Goal: Task Accomplishment & Management: Manage account settings

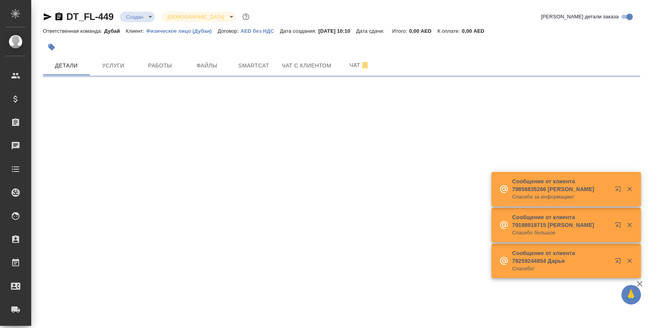
select select "RU"
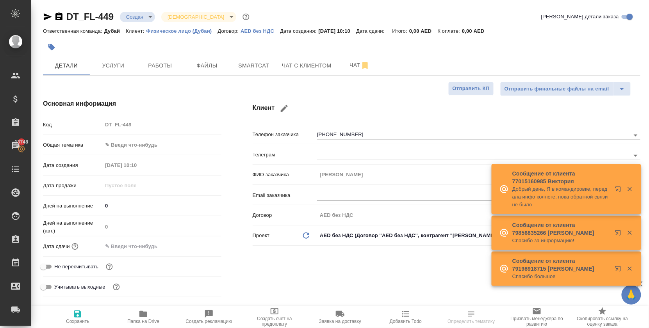
type input "[PERSON_NAME]"
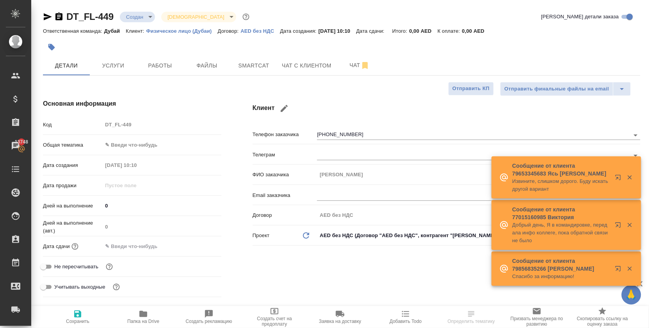
type textarea "x"
type input "Дубай"
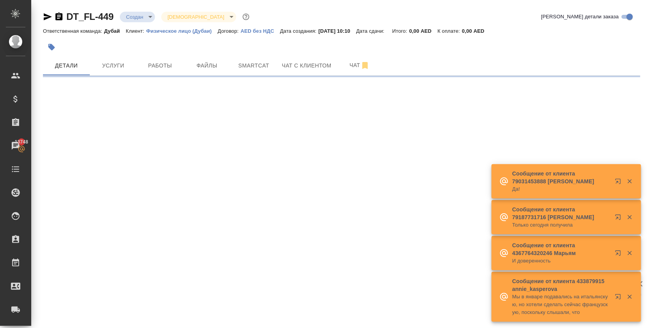
select select "RU"
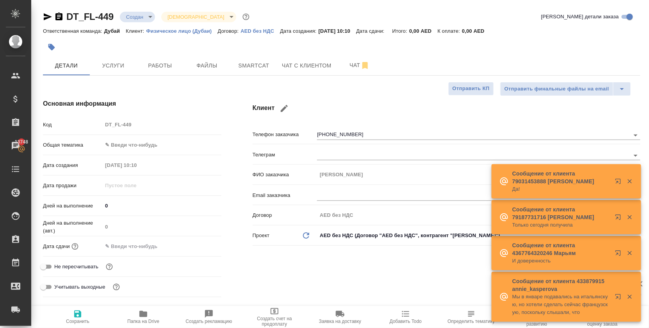
type textarea "x"
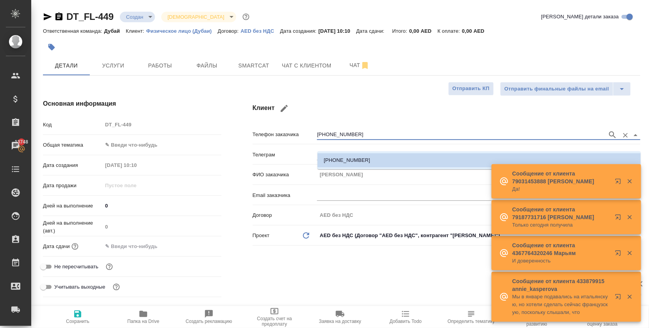
drag, startPoint x: 355, startPoint y: 145, endPoint x: 311, endPoint y: 145, distance: 44.1
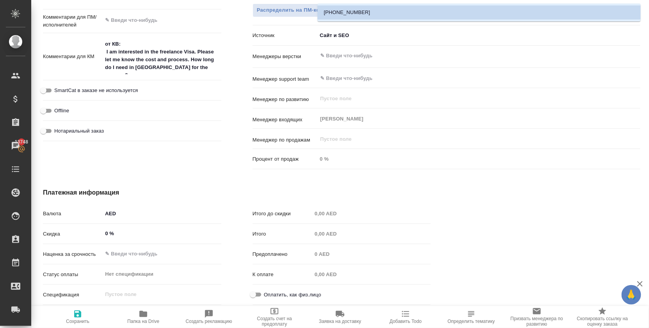
scroll to position [433, 0]
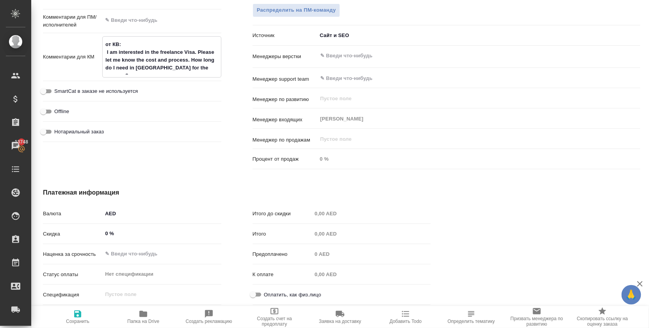
drag, startPoint x: 106, startPoint y: 46, endPoint x: 197, endPoint y: 69, distance: 94.4
click at [197, 69] on textarea "от КВ: I am interested in the freelance Visa. Please let me know the cost and p…" at bounding box center [162, 56] width 118 height 37
type textarea "x"
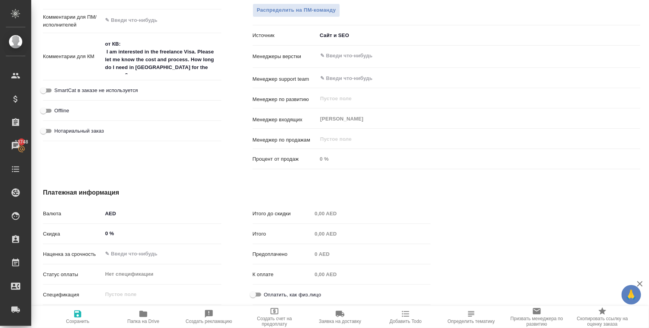
type textarea "x"
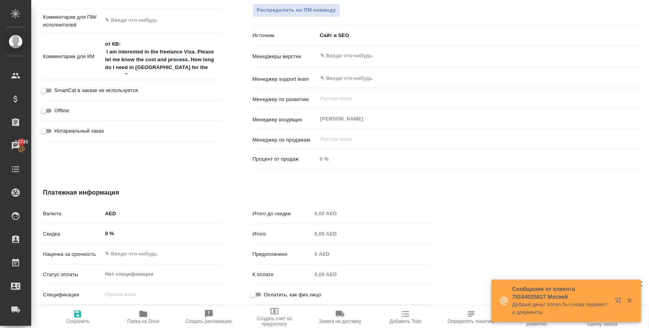
type textarea "x"
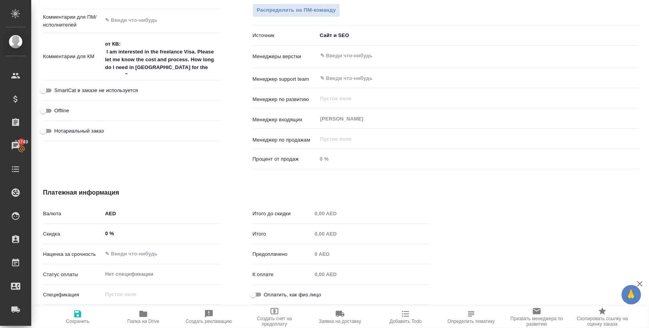
type textarea "x"
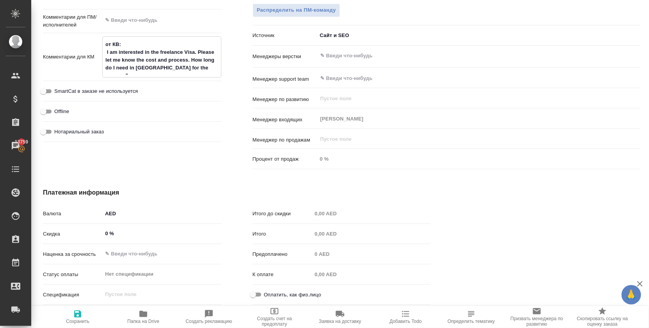
type textarea "x"
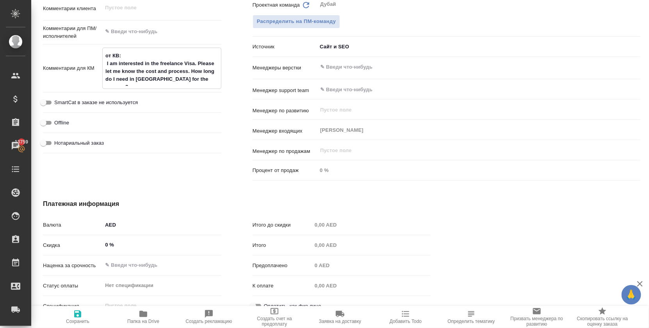
scroll to position [413, 1]
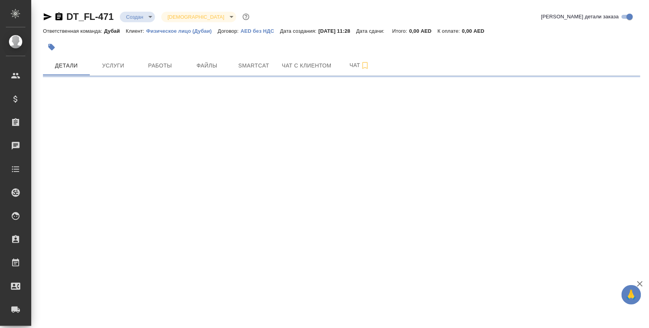
select select "RU"
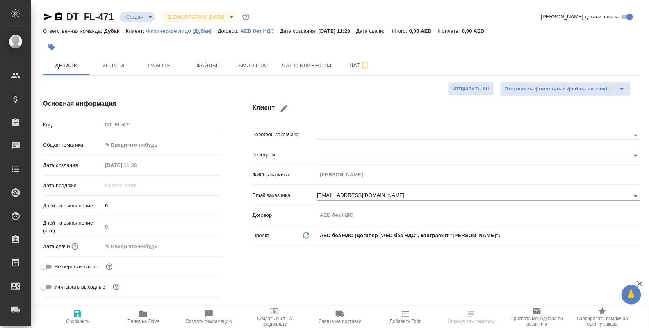
type textarea "x"
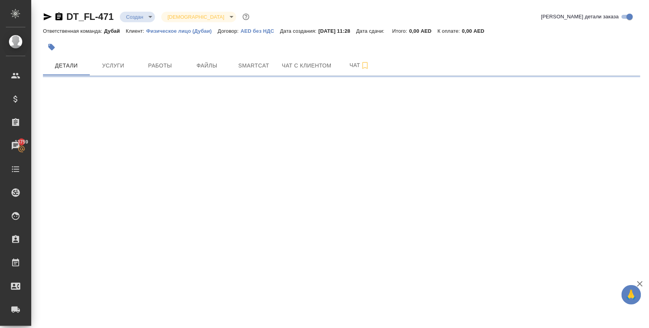
select select "RU"
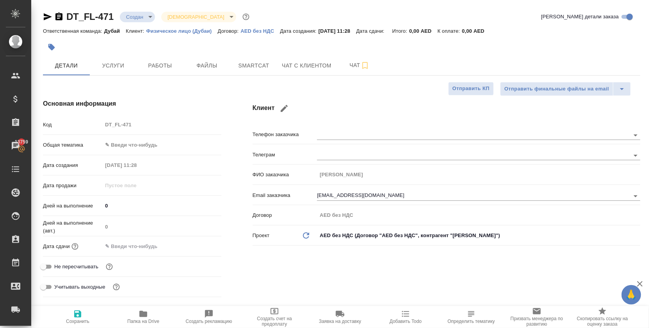
type textarea "x"
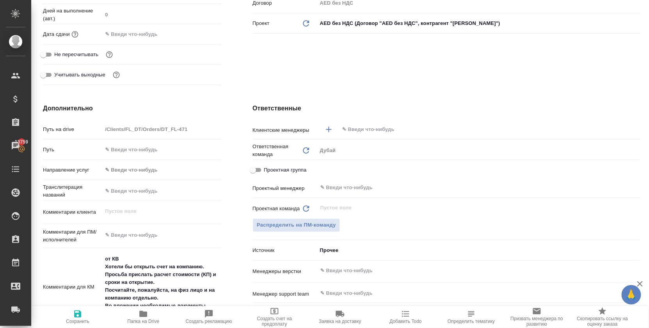
scroll to position [223, 0]
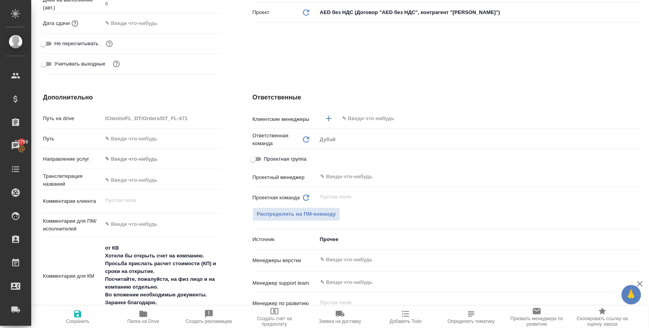
type textarea "x"
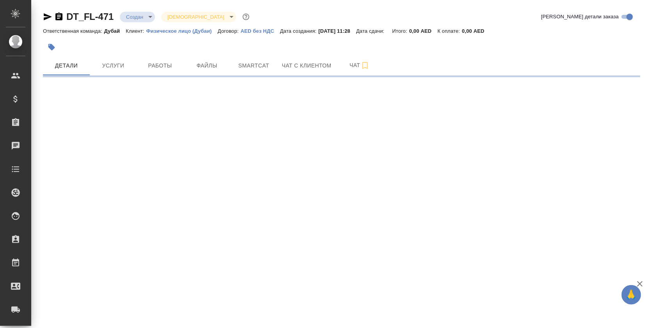
select select "RU"
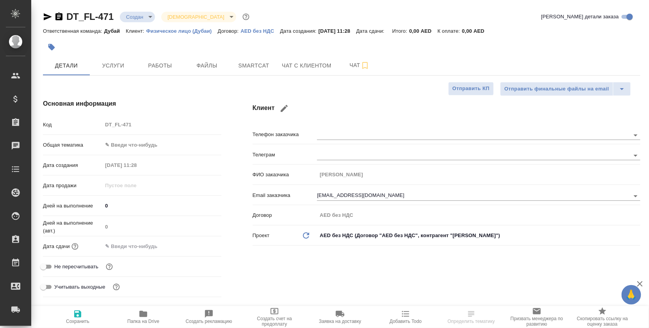
type textarea "x"
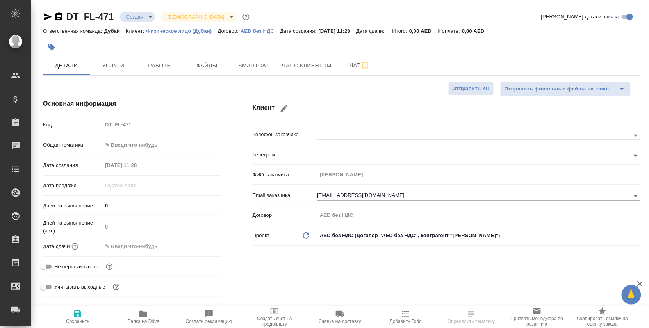
type textarea "x"
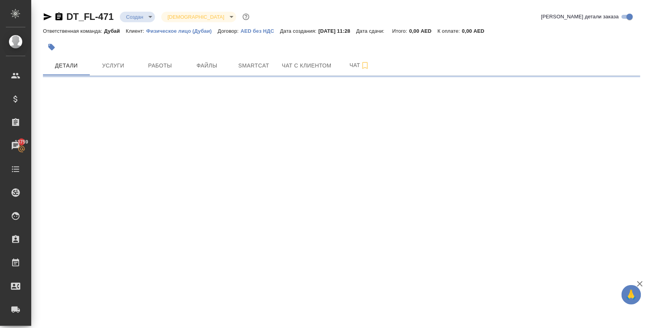
select select "RU"
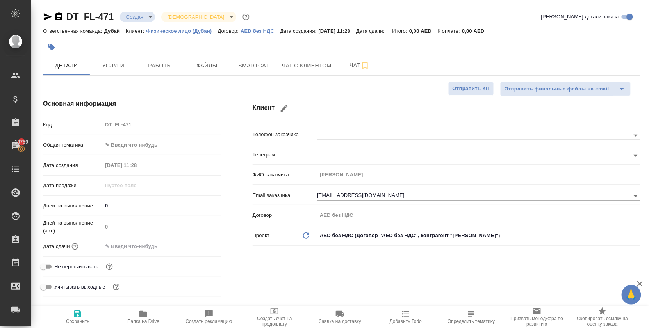
type textarea "x"
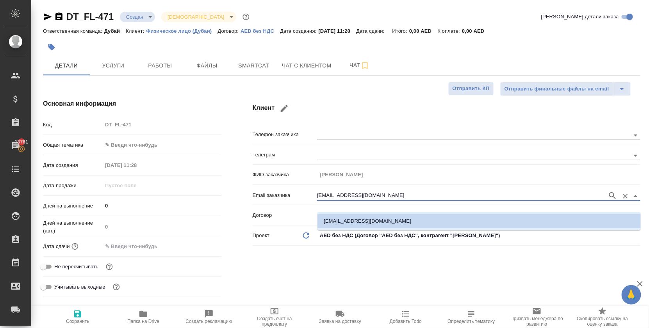
drag, startPoint x: 363, startPoint y: 205, endPoint x: 308, endPoint y: 204, distance: 55.0
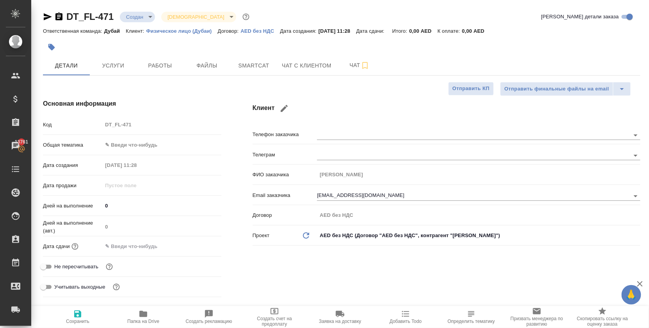
type textarea "x"
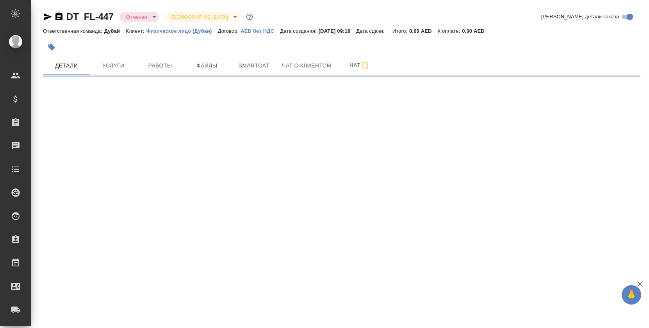
select select "RU"
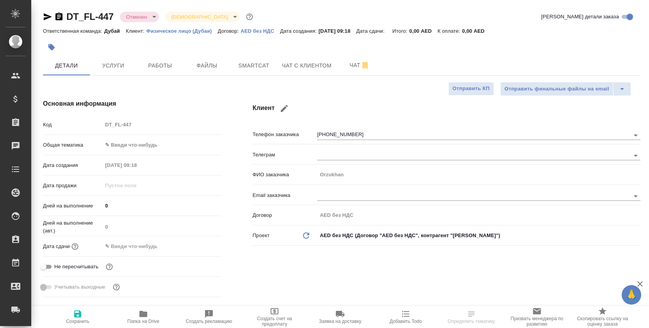
type textarea "x"
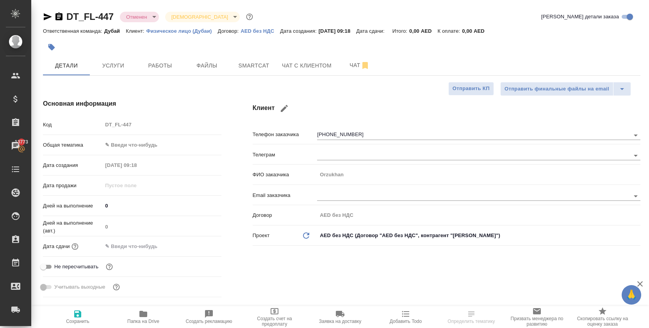
type textarea "x"
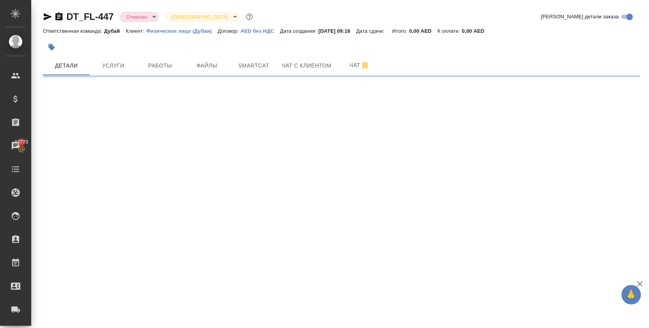
select select "RU"
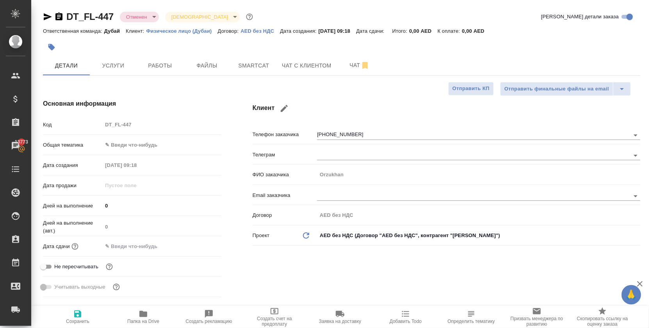
type textarea "x"
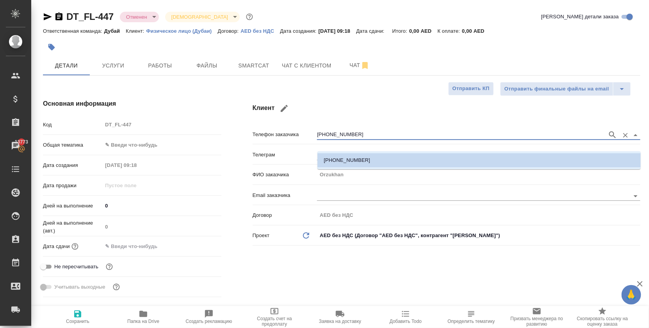
drag, startPoint x: 355, startPoint y: 145, endPoint x: 297, endPoint y: 141, distance: 58.0
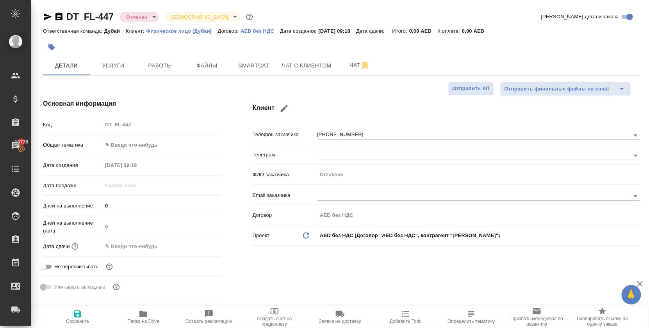
type textarea "x"
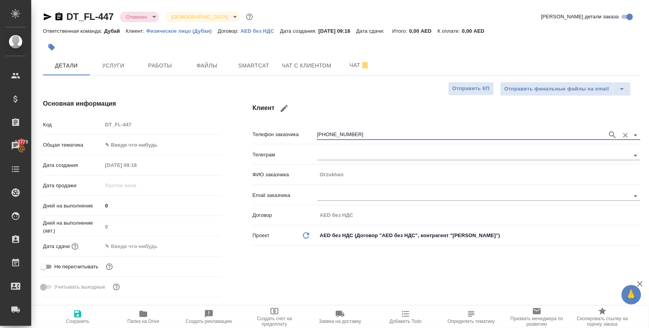
type textarea "x"
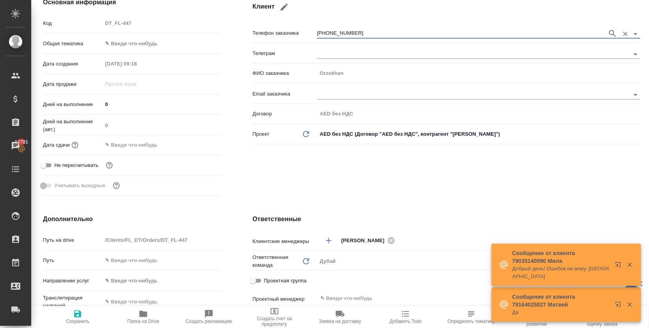
scroll to position [57, 0]
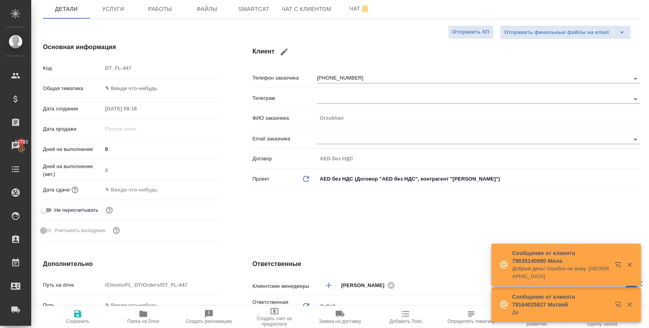
type textarea "x"
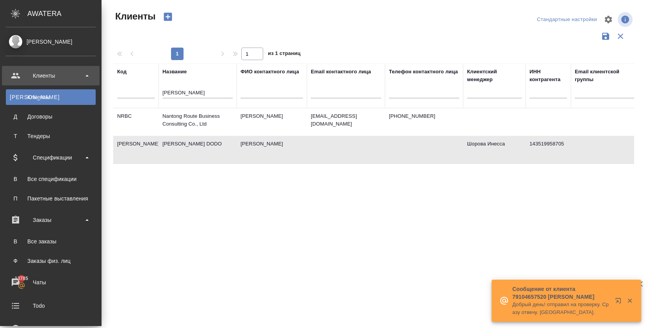
select select "RU"
click at [69, 219] on div "Заказы" at bounding box center [51, 220] width 90 height 12
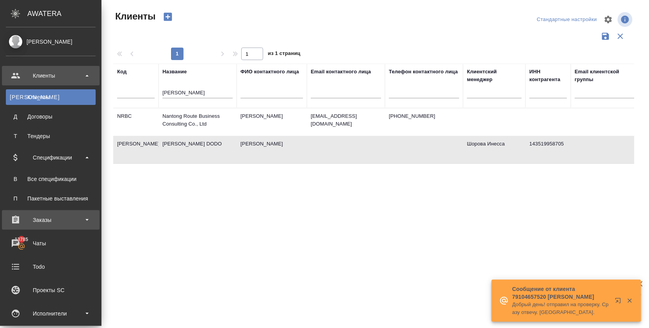
click at [50, 220] on div "Заказы" at bounding box center [51, 220] width 90 height 12
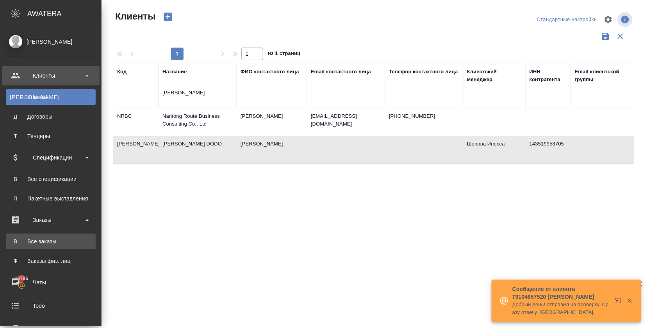
click at [52, 243] on div "Все заказы" at bounding box center [51, 242] width 82 height 8
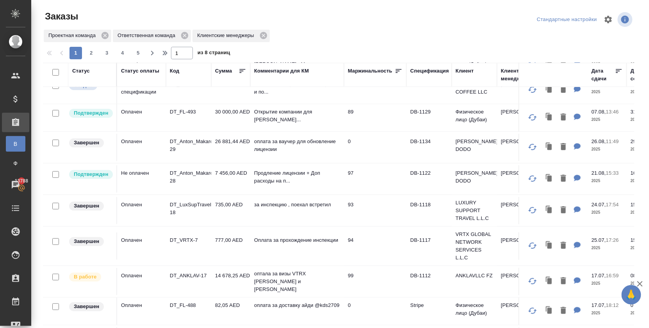
scroll to position [5, 0]
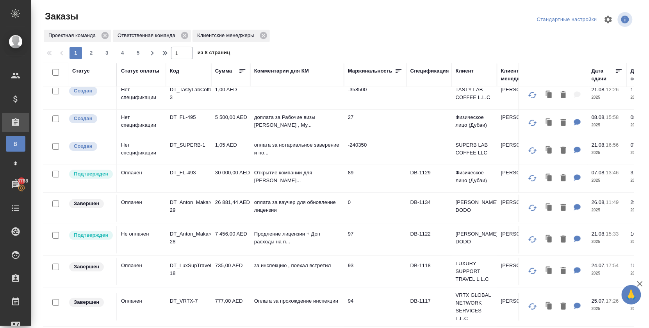
click at [175, 75] on div "Код" at bounding box center [174, 71] width 9 height 8
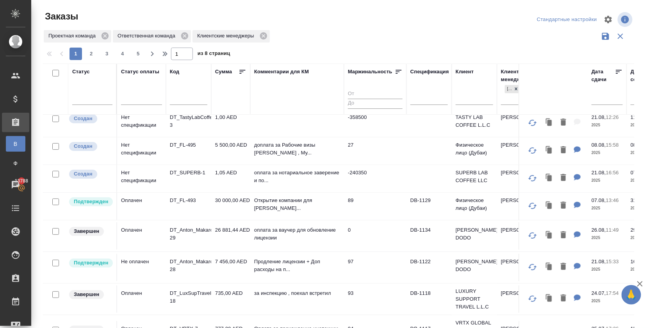
click at [187, 99] on div at bounding box center [188, 100] width 37 height 19
click at [190, 105] on input "text" at bounding box center [188, 100] width 37 height 10
type input "и"
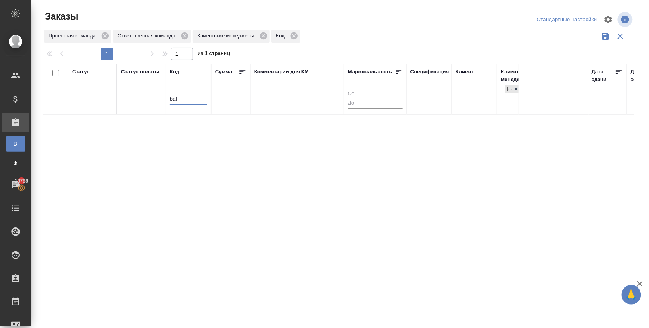
scroll to position [0, 0]
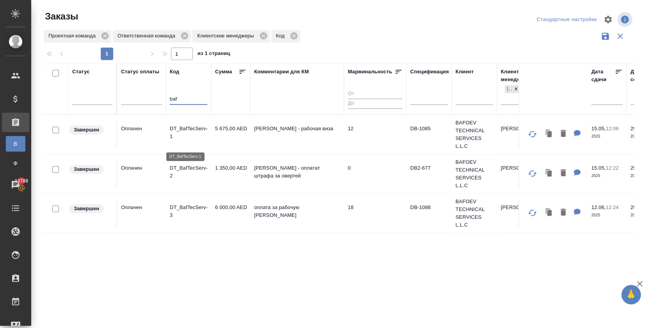
type input "baf"
click at [179, 134] on p "DT_BafTecServ-1" at bounding box center [188, 133] width 37 height 16
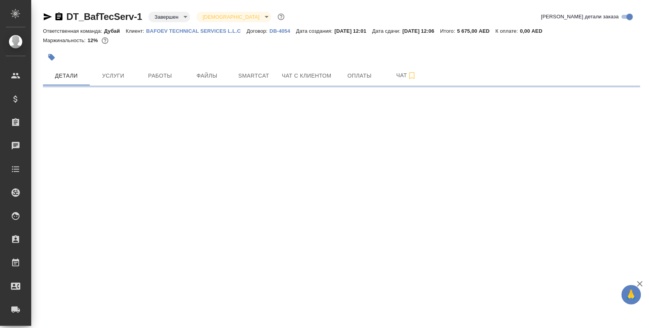
select select "RU"
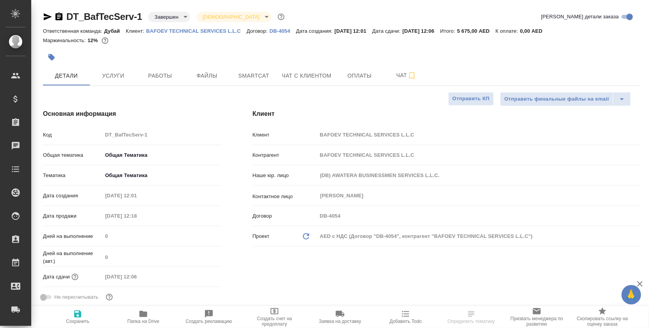
type textarea "x"
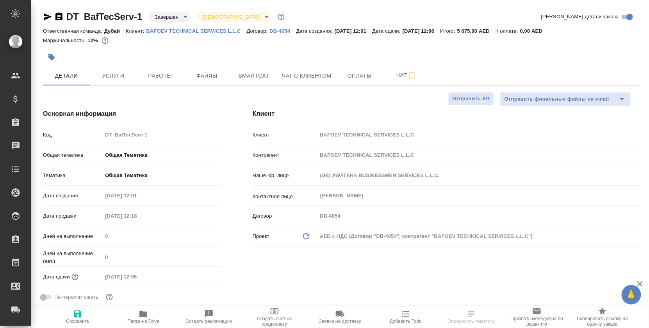
type textarea "x"
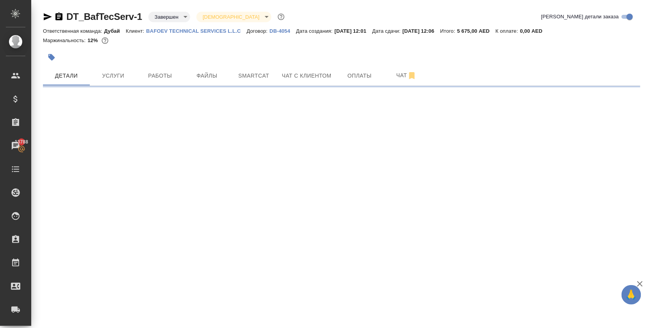
select select "RU"
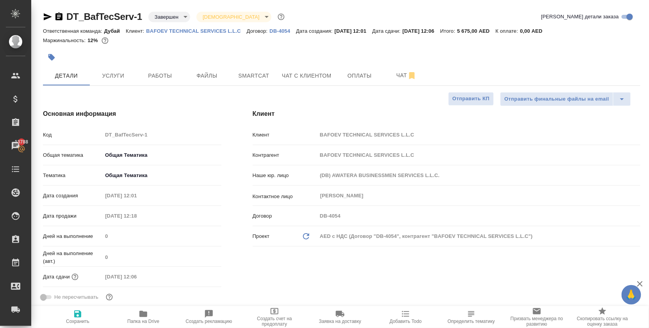
type textarea "x"
click at [169, 30] on p "BAFOEV TECHNICAL SERVICES L.L.C" at bounding box center [196, 31] width 100 height 6
type textarea "x"
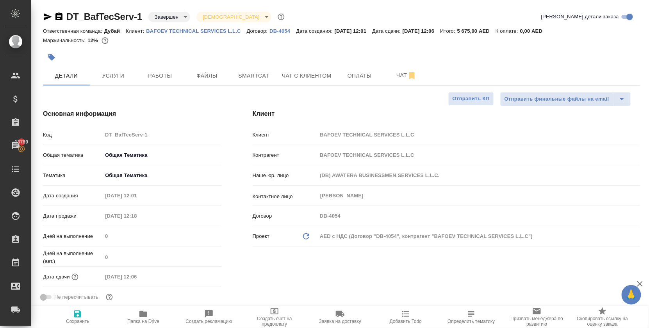
type textarea "x"
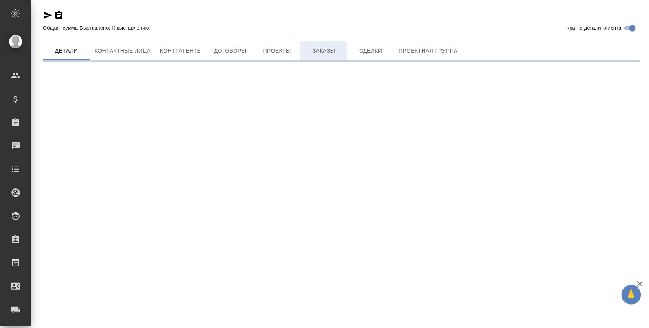
click at [319, 55] on span "Заказы" at bounding box center [323, 51] width 37 height 10
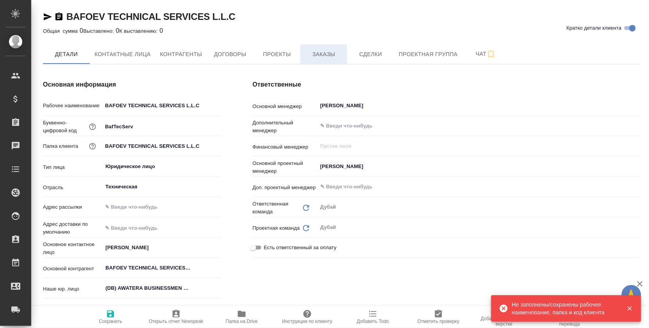
type textarea "x"
click at [319, 55] on span "Заказы" at bounding box center [323, 55] width 37 height 10
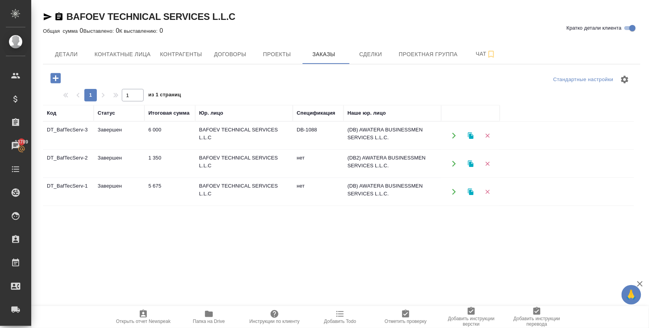
click at [58, 74] on icon "button" at bounding box center [55, 78] width 10 height 10
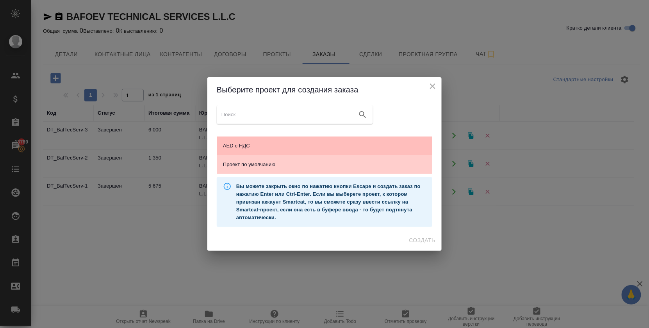
click at [228, 149] on span "AED с НДС" at bounding box center [324, 146] width 203 height 8
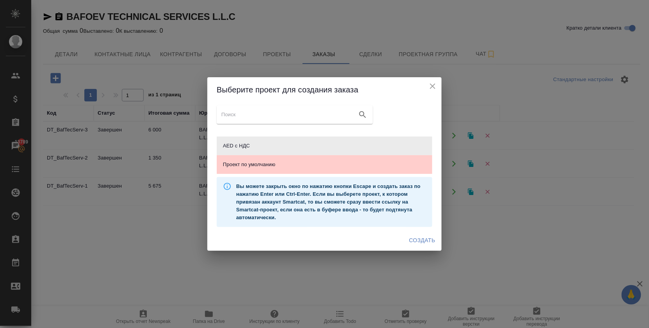
click at [417, 241] on span "Создать" at bounding box center [422, 241] width 26 height 10
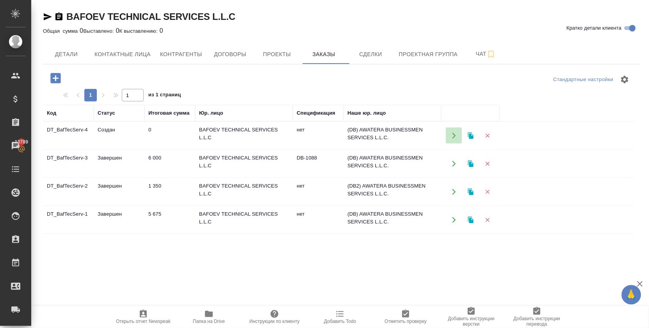
click at [453, 136] on icon "button" at bounding box center [453, 135] width 7 height 7
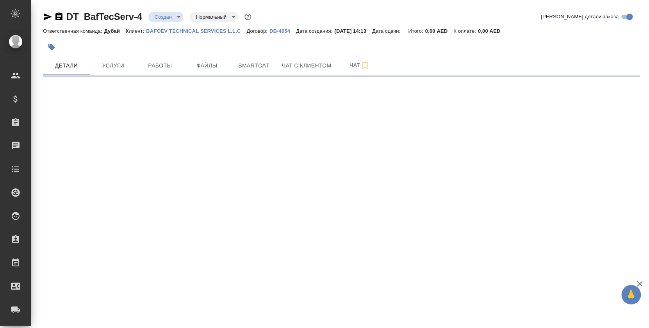
select select "RU"
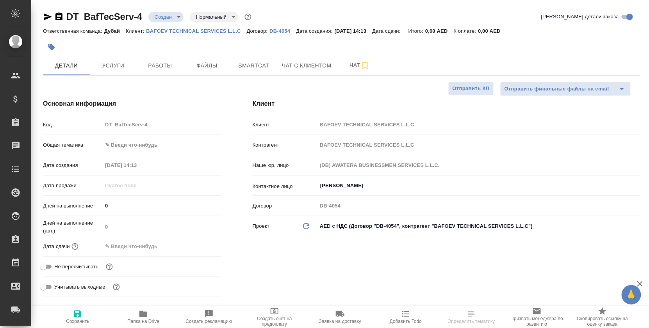
type textarea "x"
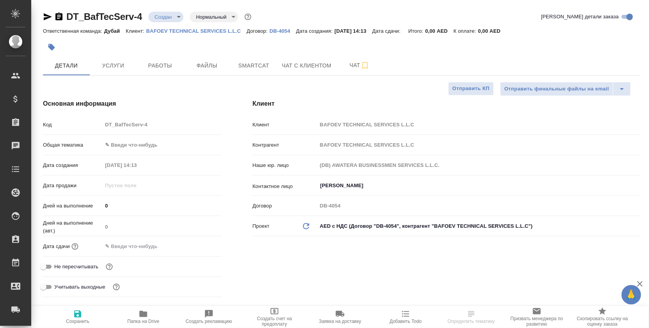
type textarea "x"
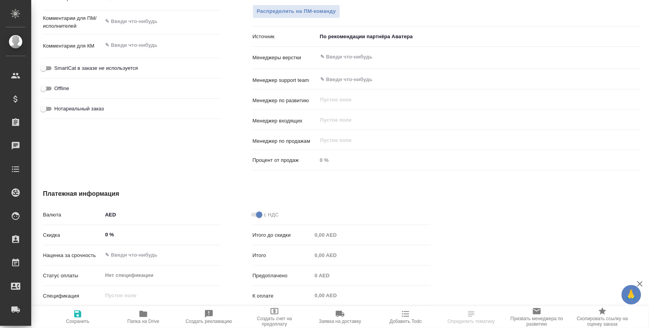
scroll to position [411, 0]
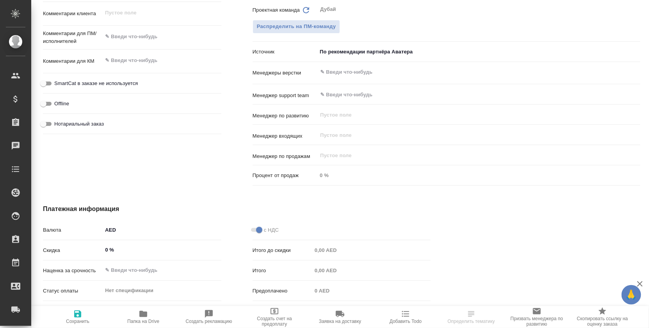
type textarea "x"
click at [128, 67] on textarea at bounding box center [161, 60] width 119 height 13
type textarea "x"
type textarea "H"
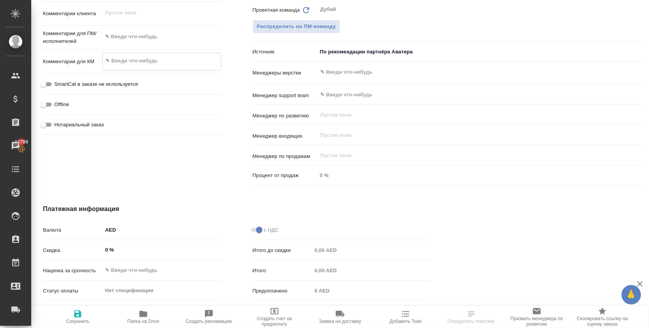
type textarea "x"
type textarea "Hf"
type textarea "x"
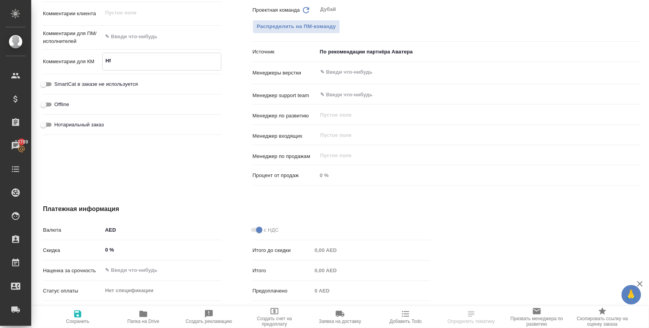
type textarea "x"
type textarea "Hf,"
type textarea "x"
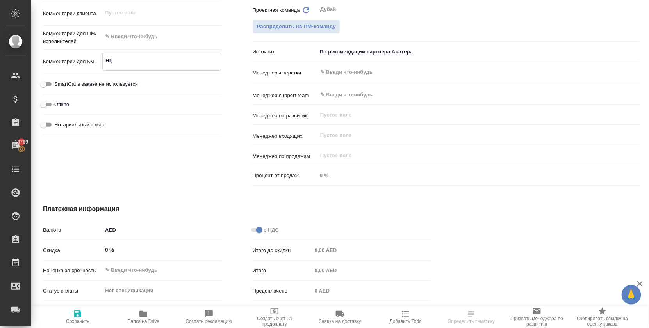
type textarea "x"
type textarea "Hf,j"
type textarea "x"
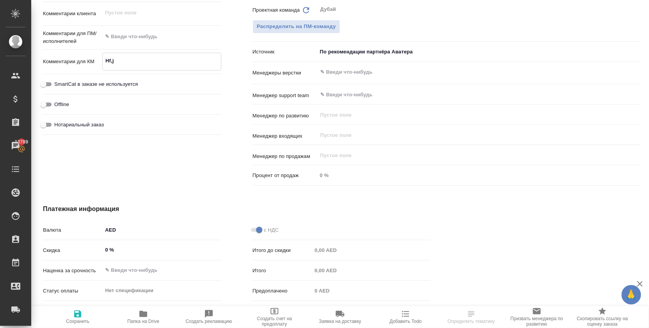
type textarea "Hf,jx"
type textarea "x"
type textarea "Hf,jxf"
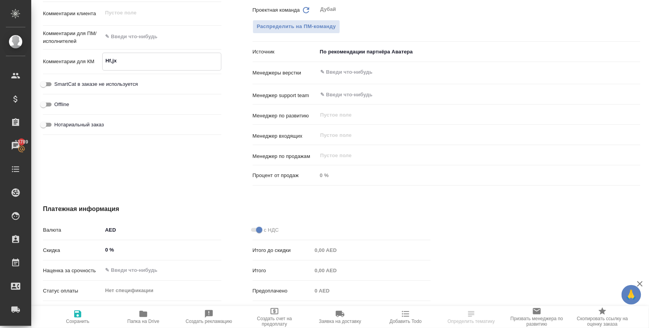
type textarea "x"
type textarea "Hf,jxfz"
type textarea "x"
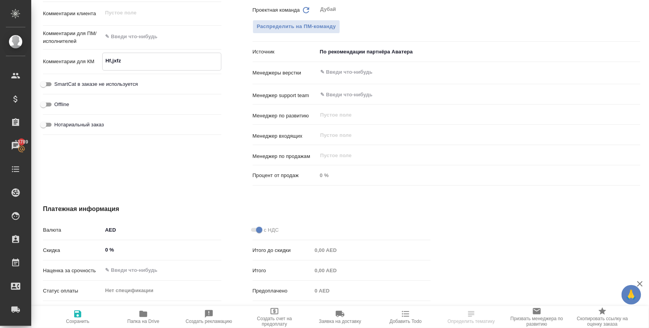
type textarea "x"
type textarea "Hf,jxfz"
type textarea "x"
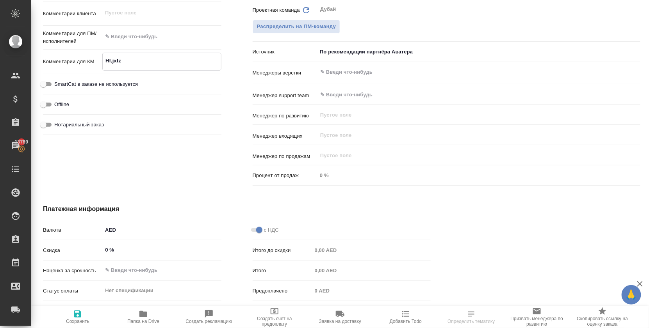
type textarea "x"
type textarea "Hf,jxfz d"
type textarea "x"
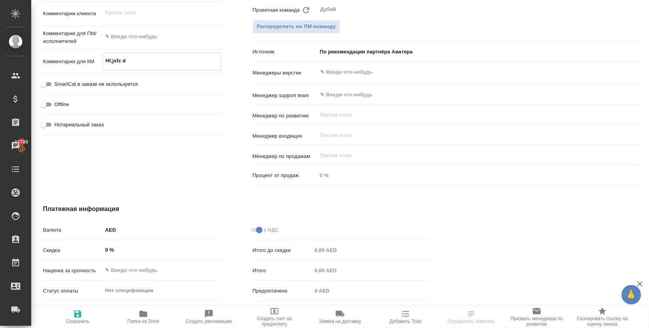
type textarea "Hf,jxfz db"
type textarea "x"
type textarea "Hf,jxfz dbp"
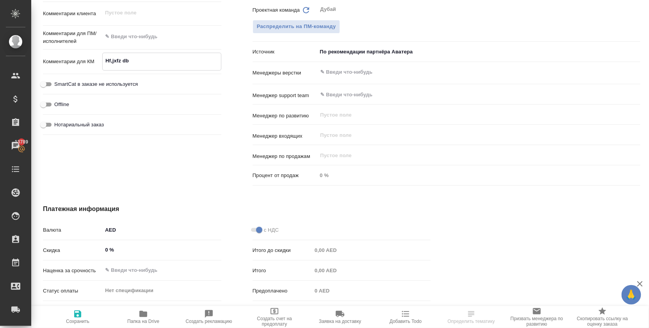
type textarea "x"
type textarea "Hf,jxfz dbpf"
type textarea "x"
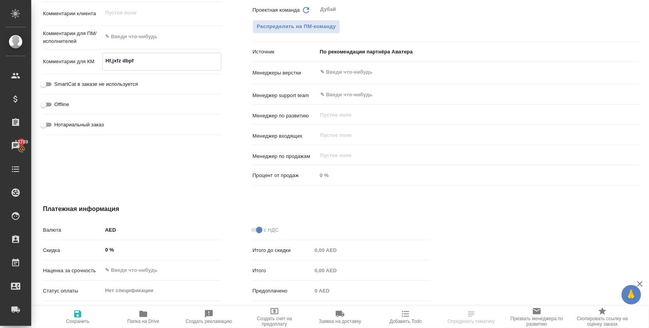
type textarea "x"
type textarea "Hf,jxfz dbpf"
type textarea "x"
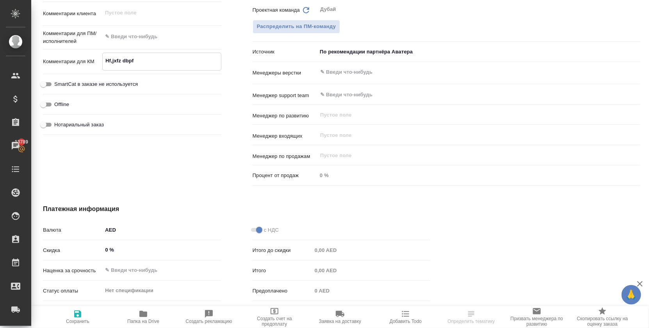
type textarea "x"
type textarea "Hf,jxfz dbpf"
type textarea "x"
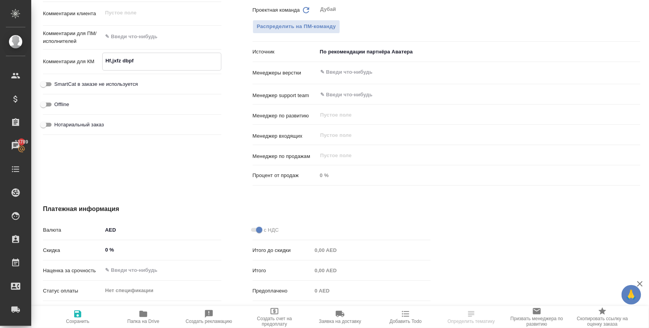
type textarea "Hf,jxfz dbp"
type textarea "x"
type textarea "Hf,jxfz db"
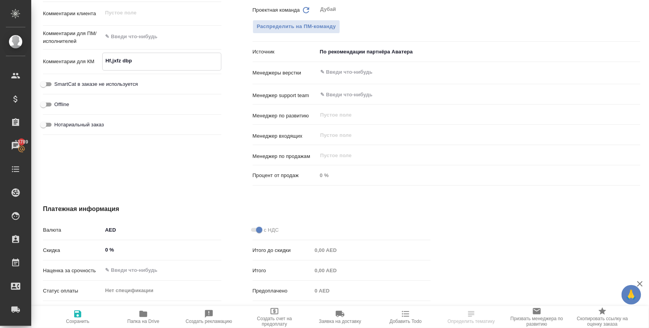
type textarea "x"
type textarea "Hf,jxfz d"
type textarea "x"
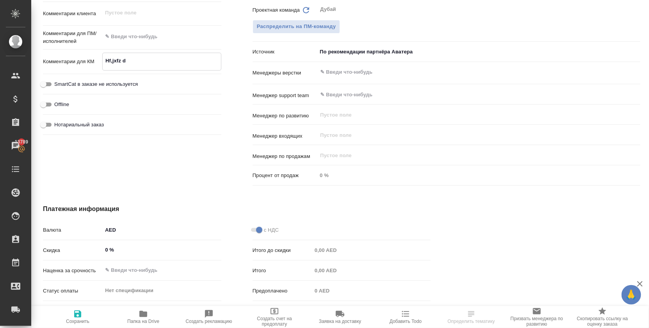
type textarea "x"
type textarea "Hf,jxfz"
type textarea "x"
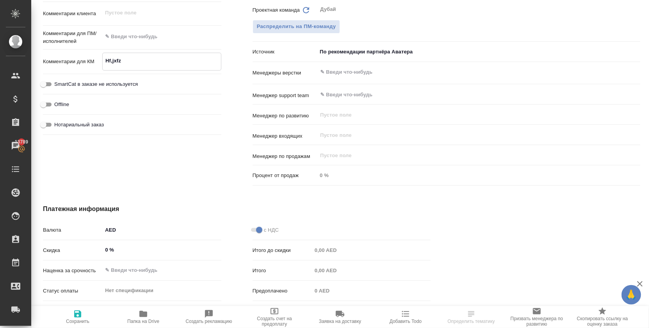
type textarea "x"
type textarea "Hf,jxfz"
type textarea "x"
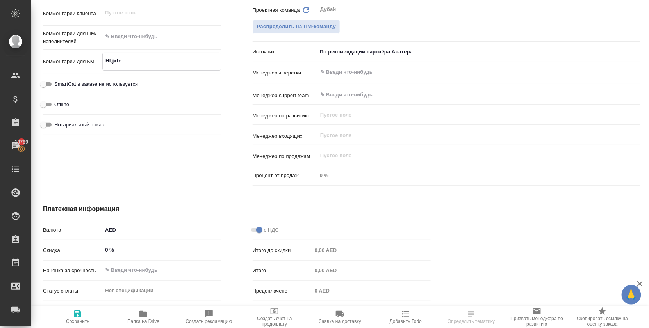
type textarea "Hf,jxf"
type textarea "x"
type textarea "Hf,jx"
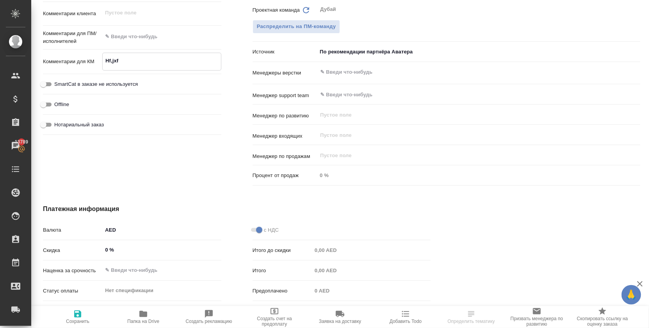
type textarea "x"
type textarea "Hf,j"
type textarea "x"
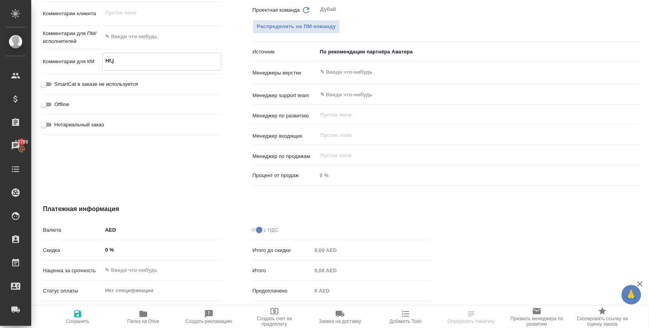
type textarea "x"
type textarea "Hf,"
type textarea "x"
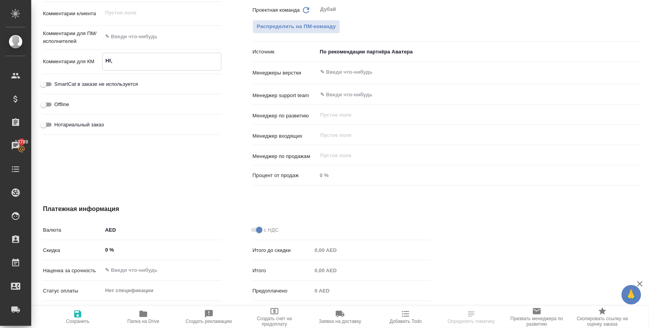
type textarea "x"
type textarea "Hf"
type textarea "x"
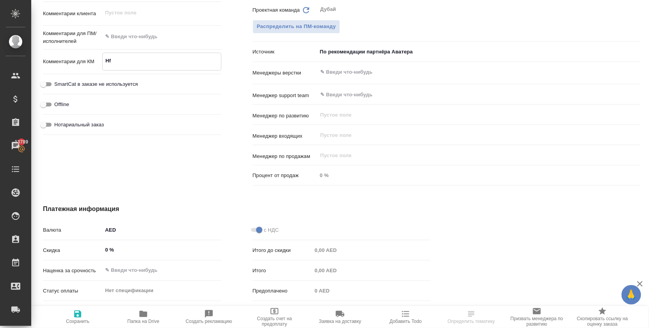
type textarea "H"
type textarea "x"
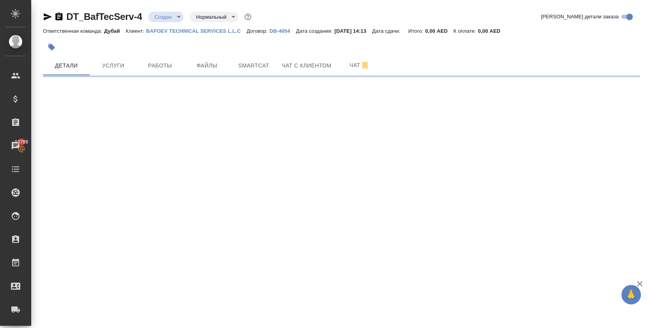
scroll to position [0, 0]
select select "RU"
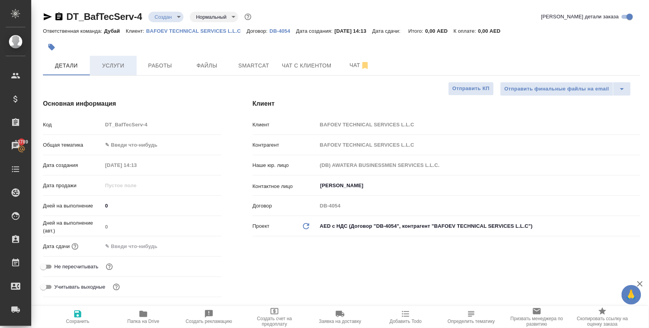
type textarea "x"
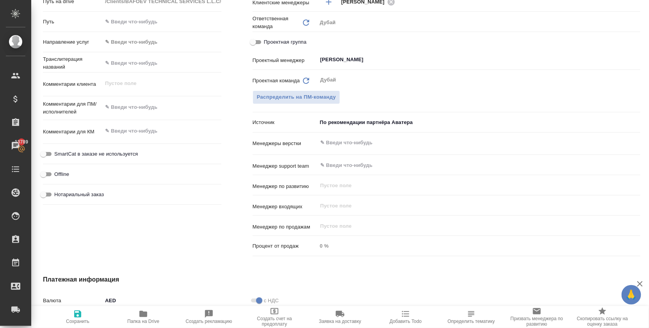
scroll to position [336, 0]
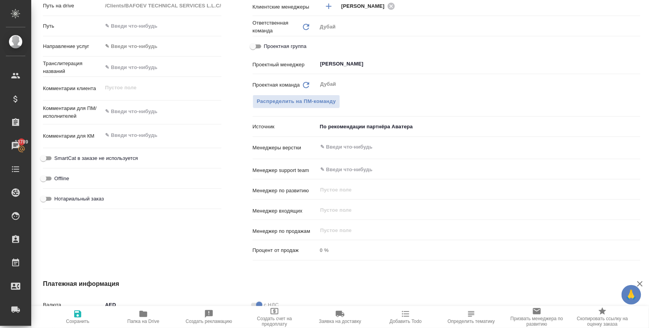
type textarea "x"
click at [126, 139] on textarea at bounding box center [161, 135] width 119 height 13
type textarea "x"
type textarea "Р"
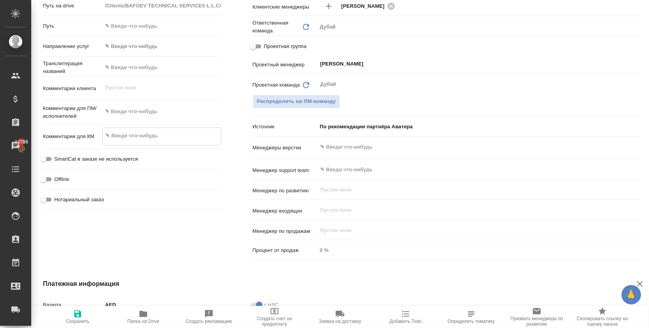
type textarea "x"
type textarea "Ра"
type textarea "x"
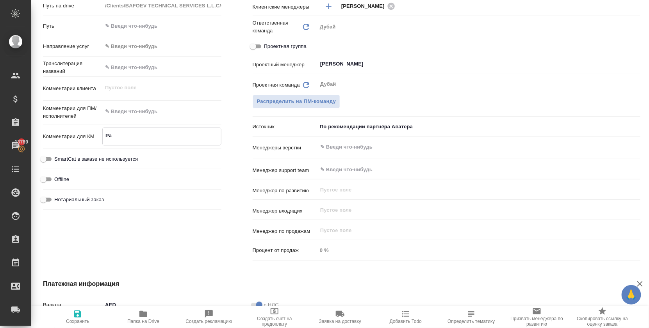
type textarea "x"
type textarea "Раб"
type textarea "x"
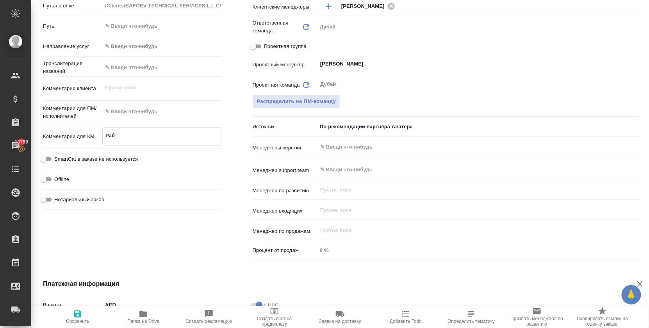
type textarea "x"
type textarea "Рабо"
type textarea "x"
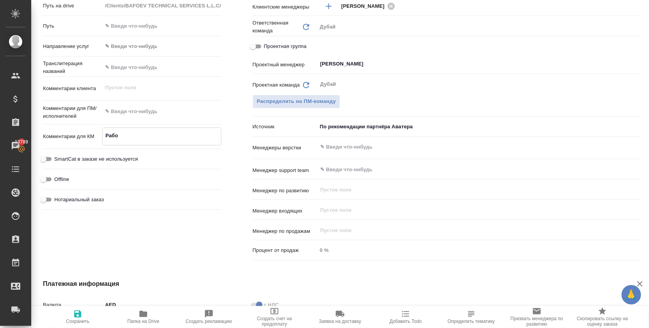
type textarea "Рабоч"
type textarea "x"
type textarea "Рабоча"
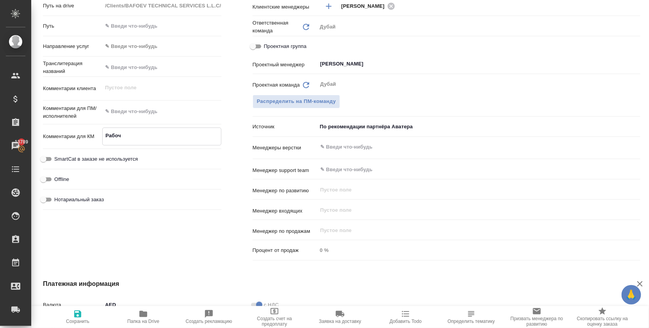
type textarea "x"
type textarea "Рабочая"
type textarea "x"
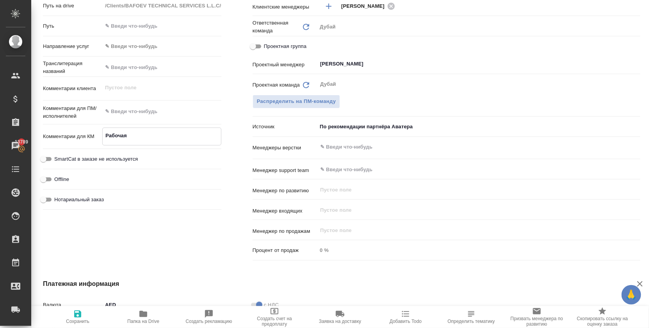
type textarea "x"
type textarea "Рабочая"
type textarea "x"
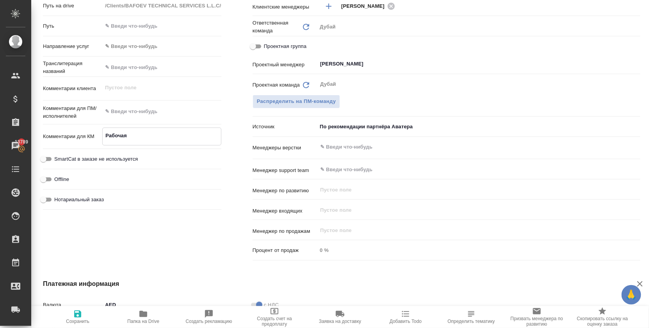
type textarea "x"
type textarea "Рабочая в"
type textarea "x"
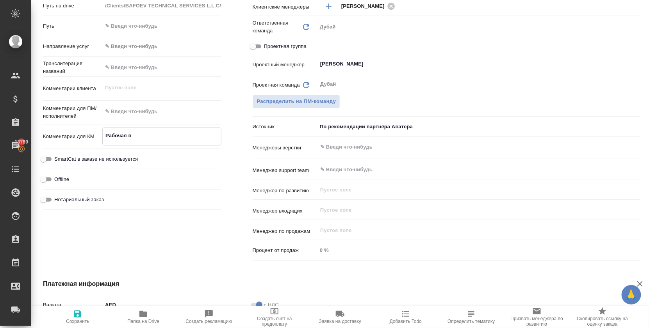
type textarea "Рабочая ви"
type textarea "x"
type textarea "Рабочая виз"
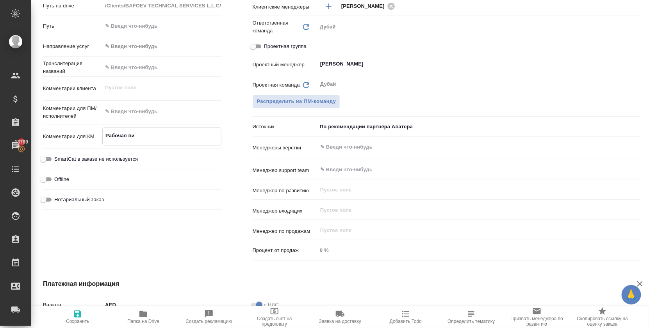
type textarea "x"
type textarea "Рабочая виза"
type textarea "x"
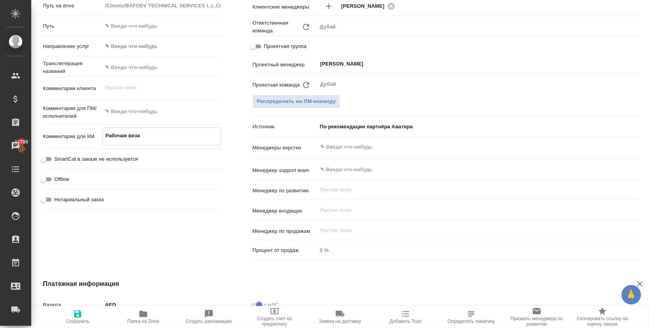
type textarea "x"
type textarea "Рабочая виза"
type textarea "x"
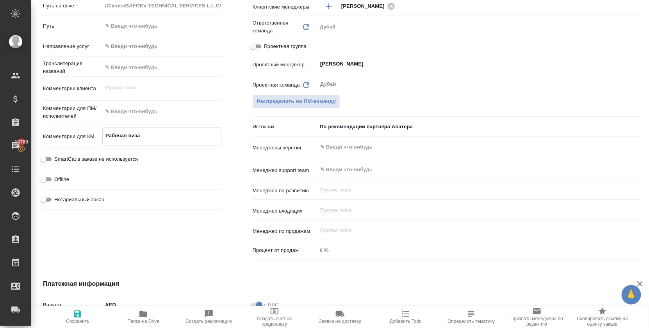
type textarea "x"
type textarea "Рабочая виза д"
type textarea "x"
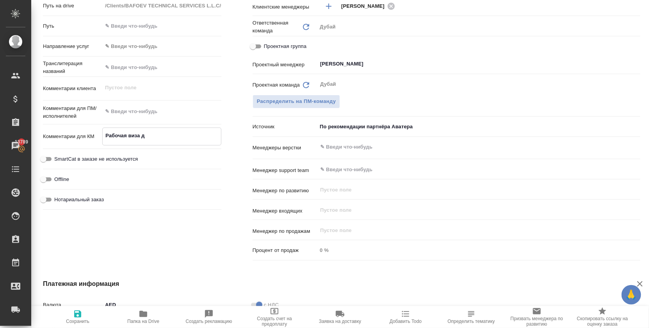
type textarea "Рабочая виза дл"
type textarea "x"
type textarea "Рабочая виза для"
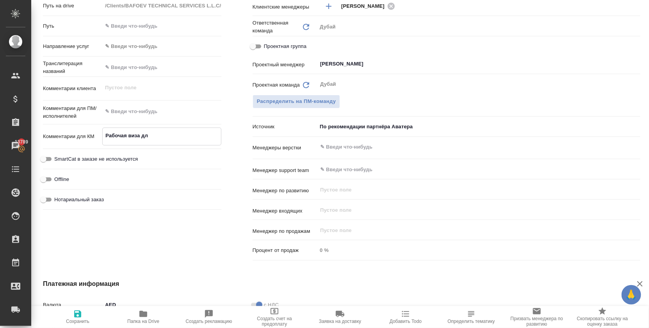
type textarea "x"
type textarea "Рабочая виза для"
type textarea "x"
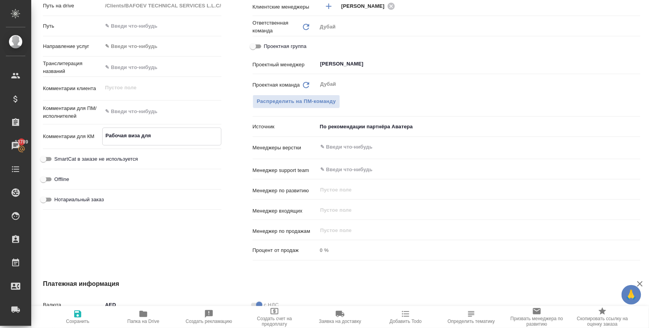
type textarea "x"
type textarea "Рабочая виза для С"
type textarea "x"
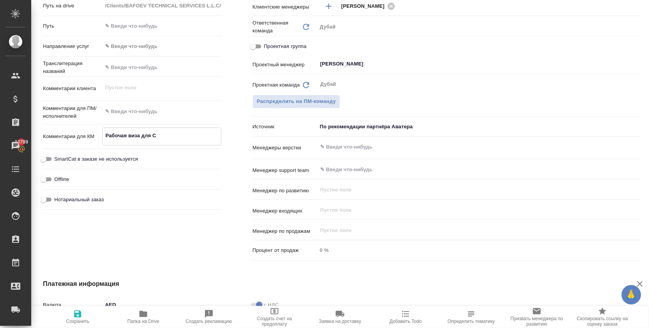
type textarea "x"
type textarea "Рабочая виза для Са"
type textarea "x"
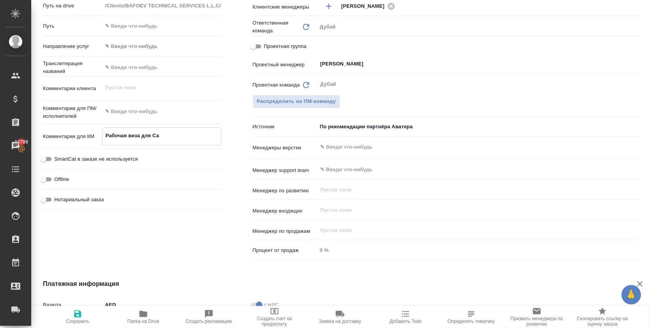
type textarea "Рабочая виза для Саи"
type textarea "x"
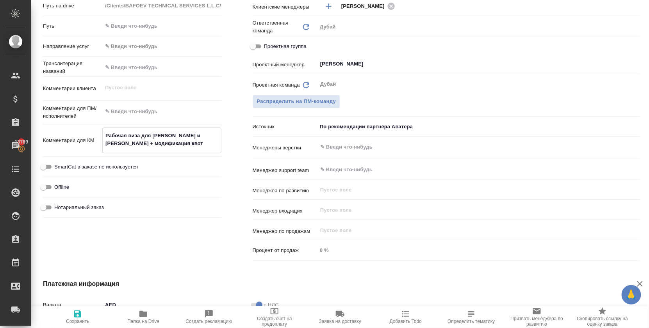
paste textarea "Nikita Position: Air Conditioning Mechanic Salary: 3000 AED (basic and total ar…"
click at [81, 315] on icon "button" at bounding box center [77, 314] width 7 height 7
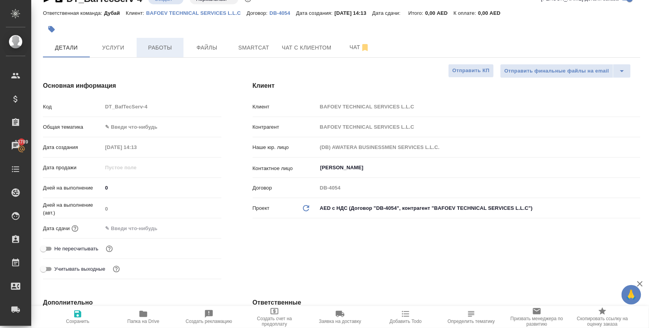
scroll to position [2, 0]
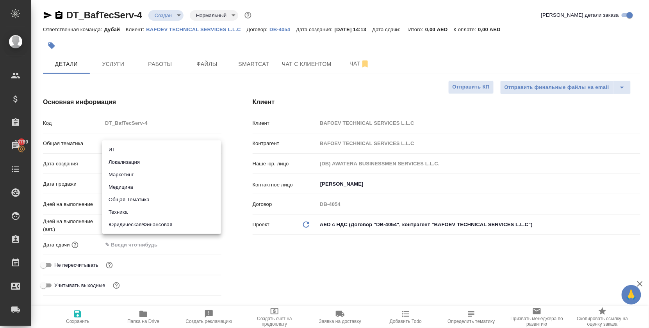
click at [152, 149] on body "🙏 .cls-1 fill:#fff; AWATERA Solokha Petro Клиенты Спецификации Заказы 13789 Чат…" at bounding box center [324, 164] width 649 height 328
click at [156, 201] on li "Общая Тематика" at bounding box center [161, 200] width 119 height 12
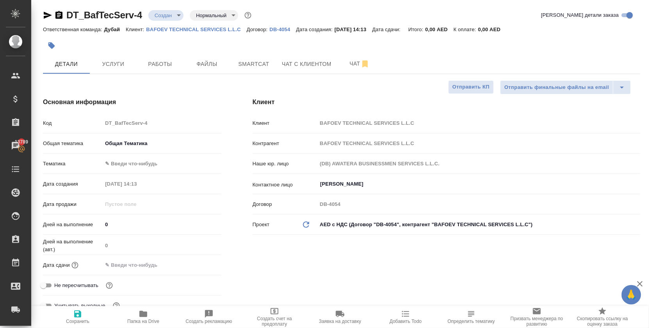
click at [133, 171] on body "🙏 .cls-1 fill:#fff; AWATERA Solokha Petro Клиенты Спецификации Заказы 13789 Чат…" at bounding box center [324, 164] width 649 height 328
click at [136, 174] on li "Общая Тематика" at bounding box center [161, 170] width 119 height 12
click at [153, 270] on input "text" at bounding box center [136, 265] width 68 height 11
click at [199, 269] on icon "button" at bounding box center [198, 264] width 9 height 9
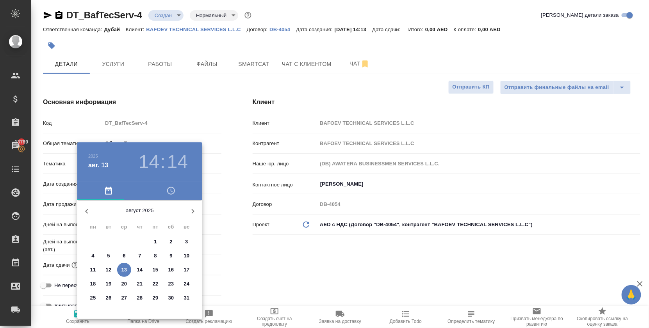
click at [126, 300] on p "27" at bounding box center [124, 298] width 6 height 8
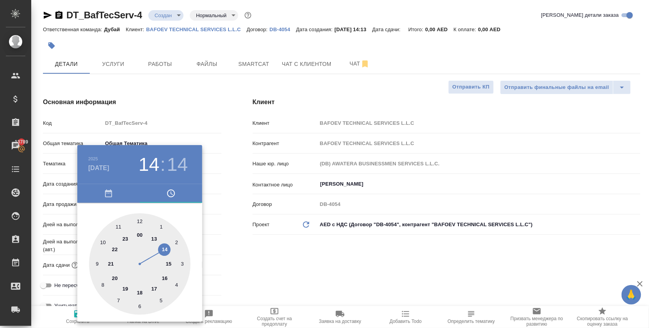
click at [100, 167] on h4 "авг. 27" at bounding box center [98, 168] width 21 height 9
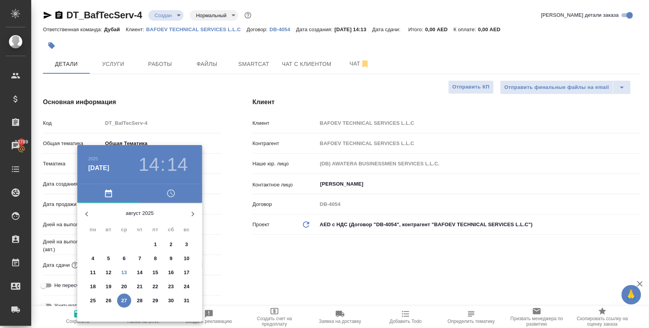
click at [194, 212] on icon "button" at bounding box center [192, 214] width 9 height 9
click at [124, 272] on p "17" at bounding box center [124, 273] width 6 height 8
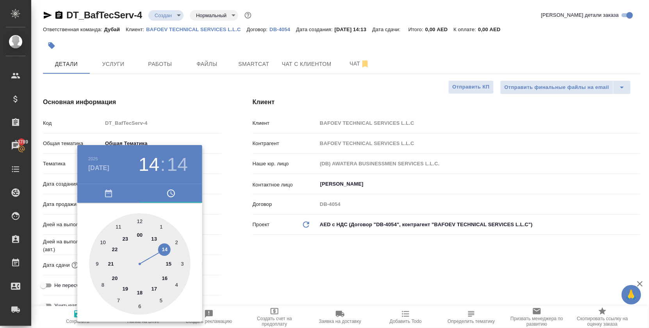
click at [225, 235] on div at bounding box center [324, 164] width 649 height 328
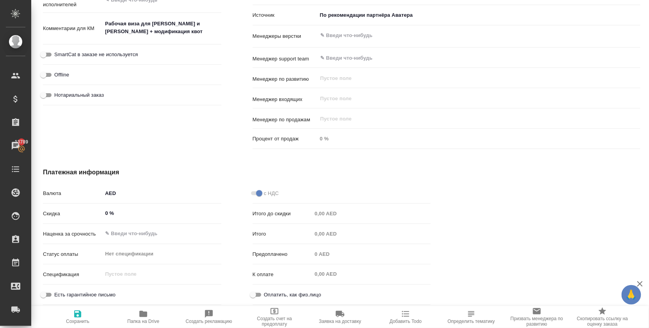
scroll to position [474, 0]
click at [80, 318] on icon "button" at bounding box center [77, 314] width 7 height 7
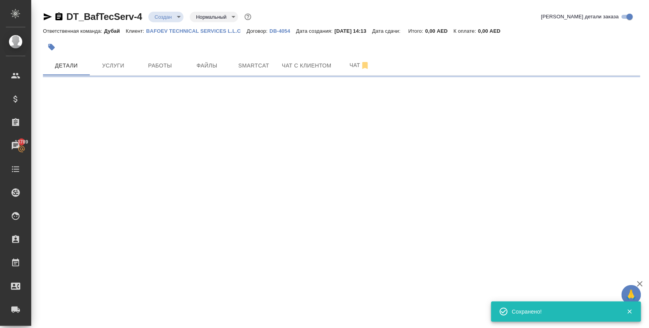
scroll to position [0, 0]
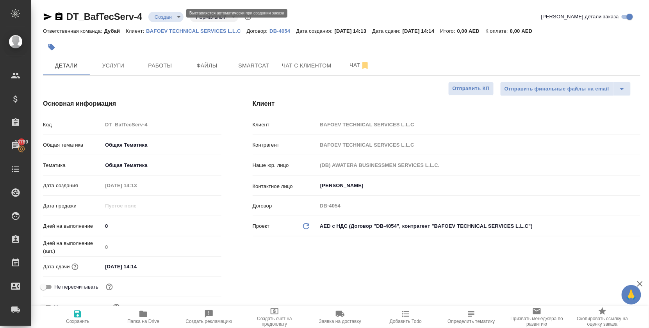
click at [169, 18] on body "🙏 .cls-1 fill:#fff; AWATERA Solokha Petro Клиенты Спецификации Заказы 13789 Чат…" at bounding box center [324, 164] width 649 height 328
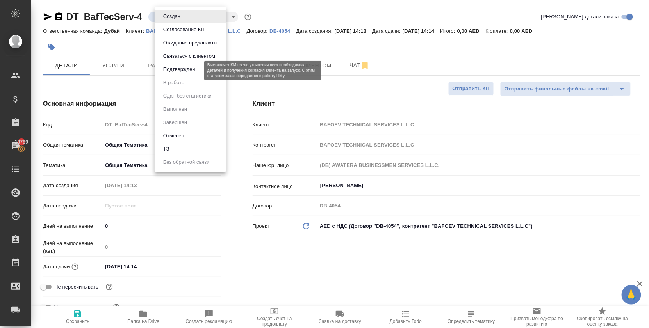
click at [178, 71] on button "Подтвержден" at bounding box center [179, 69] width 37 height 9
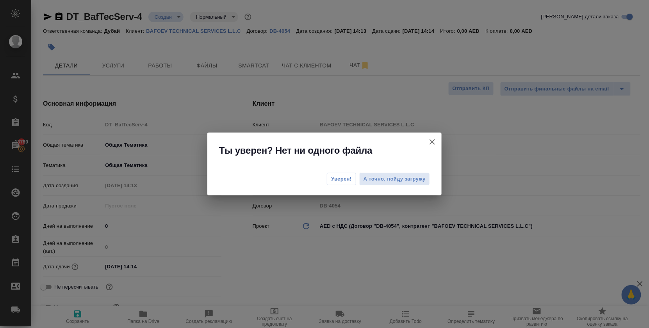
click at [343, 180] on span "Уверен!" at bounding box center [341, 179] width 21 height 8
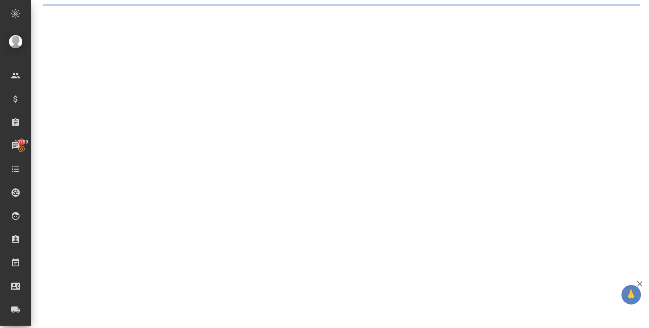
click at [176, 18] on div ".cls-1 fill:#fff; AWATERA Solokha Petro Клиенты Спецификации Заказы 13789 Чаты …" at bounding box center [324, 164] width 649 height 328
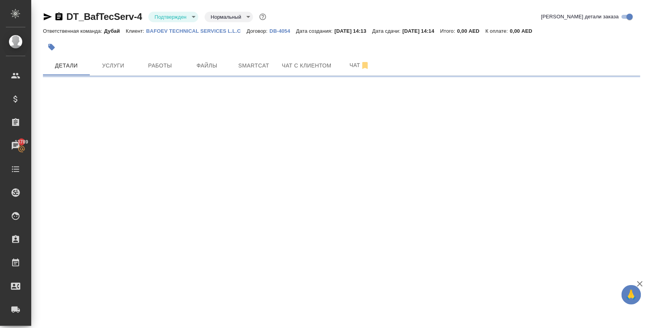
click at [176, 18] on body "🙏 .cls-1 fill:#fff; AWATERA Solokha Petro Клиенты Спецификации Заказы 13789 Чат…" at bounding box center [324, 164] width 649 height 328
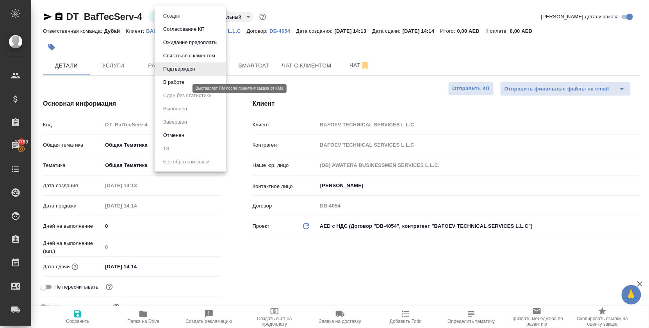
click at [183, 87] on button "В работе" at bounding box center [174, 82] width 26 height 9
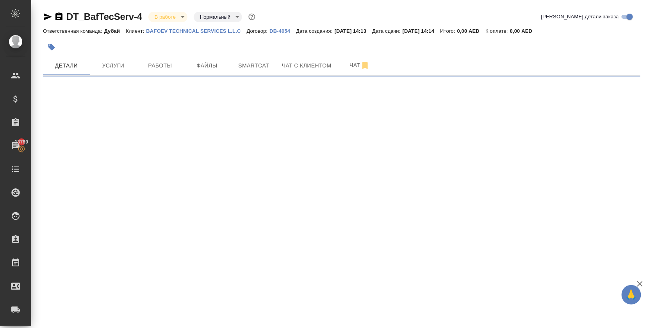
click at [108, 71] on span "Услуги" at bounding box center [112, 66] width 37 height 10
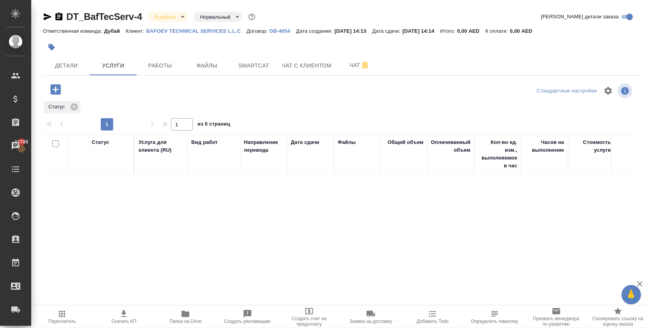
click at [57, 94] on icon "button" at bounding box center [55, 89] width 10 height 10
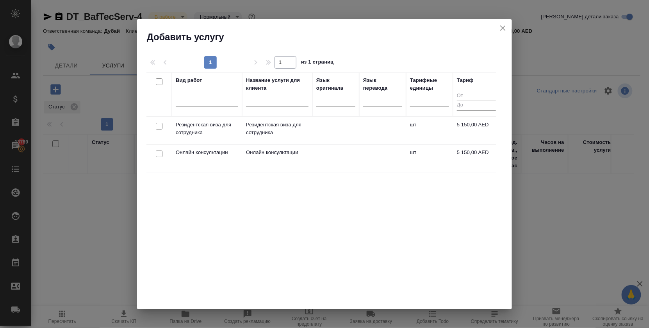
click at [167, 125] on div at bounding box center [159, 126] width 18 height 11
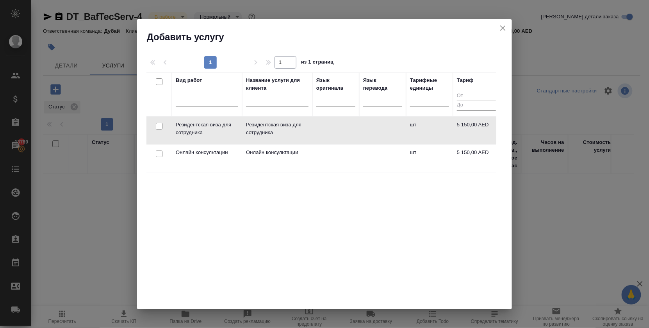
click at [160, 125] on input "checkbox" at bounding box center [159, 126] width 7 height 7
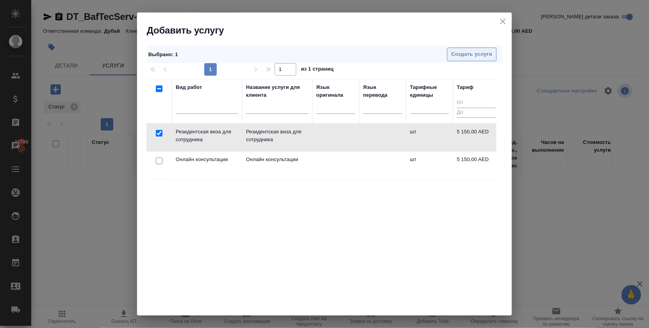
click at [457, 52] on span "Создать услуги" at bounding box center [471, 54] width 41 height 9
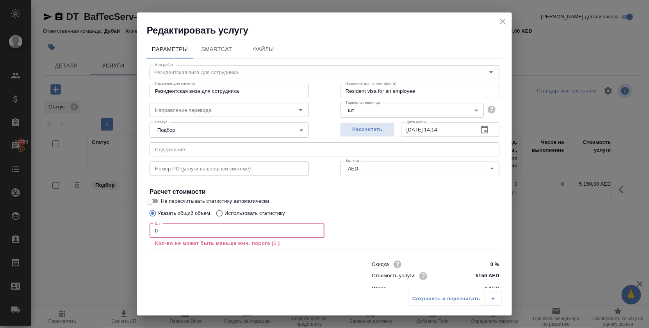
click at [181, 231] on input "0" at bounding box center [236, 231] width 175 height 14
click at [181, 238] on input "0" at bounding box center [236, 231] width 175 height 14
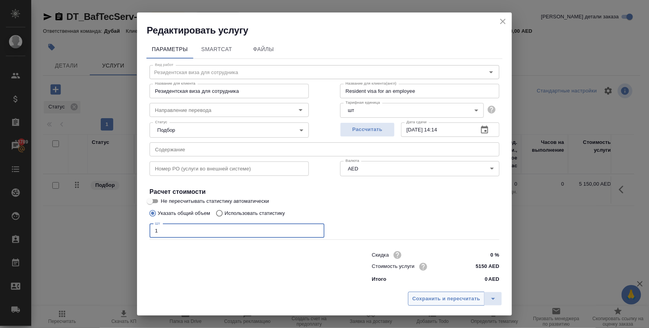
click at [431, 295] on span "Сохранить и пересчитать" at bounding box center [446, 299] width 68 height 9
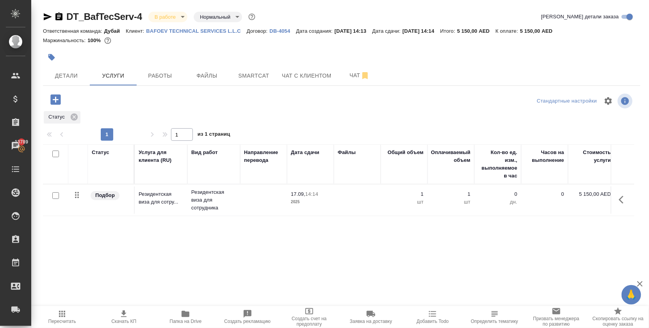
click at [589, 198] on p "5 150,00 AED" at bounding box center [591, 194] width 39 height 8
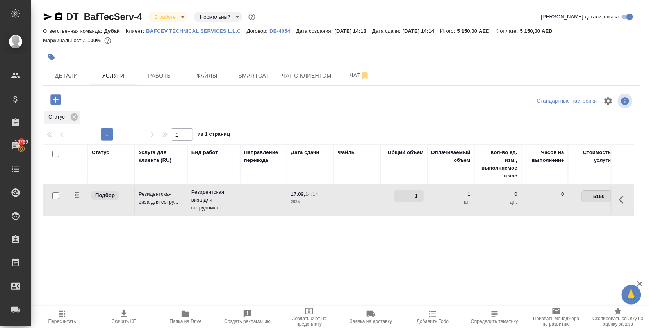
drag, startPoint x: 598, startPoint y: 205, endPoint x: 620, endPoint y: 210, distance: 22.4
click at [620, 210] on tr "Подбор Резидентская виза для сотру... Резидентская виза для сотрудника 17.09, 1…" at bounding box center [411, 201] width 736 height 32
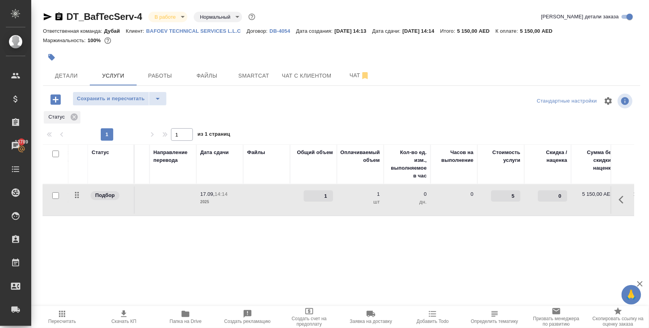
scroll to position [0, 91]
click at [507, 202] on input "5" at bounding box center [505, 195] width 29 height 11
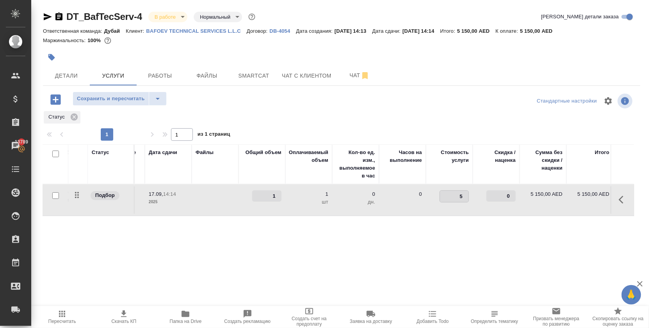
scroll to position [0, 144]
click at [104, 103] on span "Сохранить и пересчитать" at bounding box center [111, 98] width 68 height 9
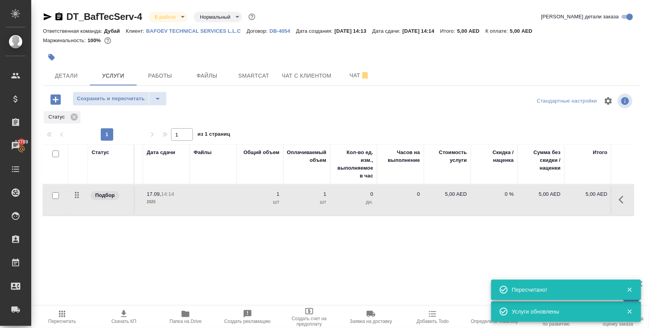
click at [448, 198] on p "5,00 AED" at bounding box center [447, 194] width 39 height 8
click at [448, 202] on input "5" at bounding box center [452, 195] width 29 height 11
click at [448, 202] on input "5" at bounding box center [452, 196] width 28 height 11
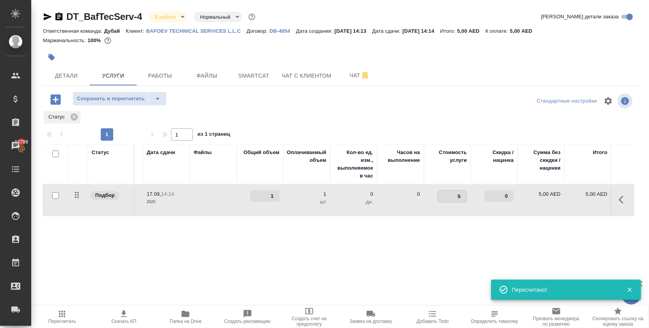
click at [448, 202] on input "5" at bounding box center [452, 196] width 28 height 11
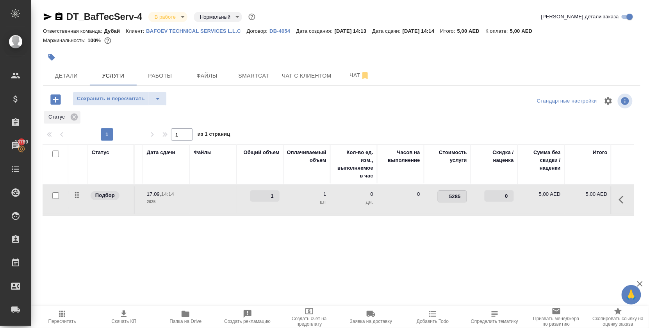
click at [461, 249] on div "Статус Услуга для клиента (RU) Вид работ Направление перевода Дата сдачи Файлы …" at bounding box center [338, 228] width 591 height 168
click at [125, 103] on span "Сохранить и пересчитать" at bounding box center [111, 98] width 68 height 9
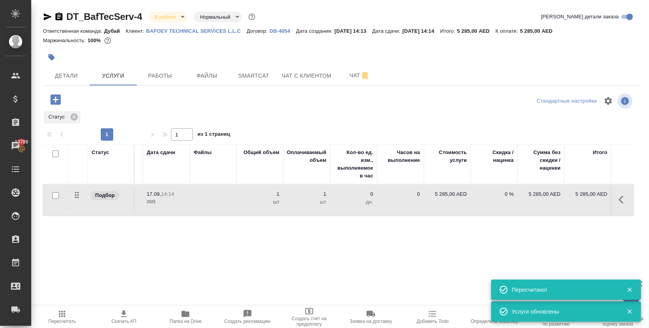
click at [276, 198] on p "1" at bounding box center [259, 194] width 39 height 8
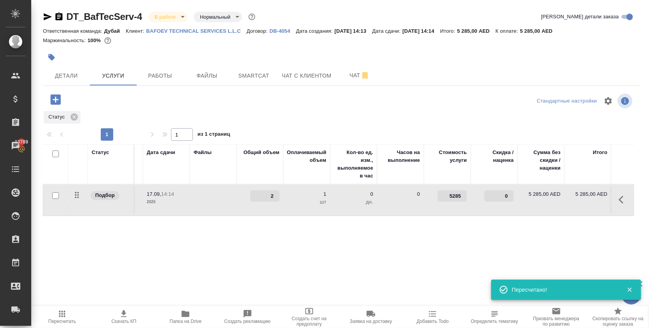
click at [276, 202] on input "2" at bounding box center [264, 195] width 29 height 11
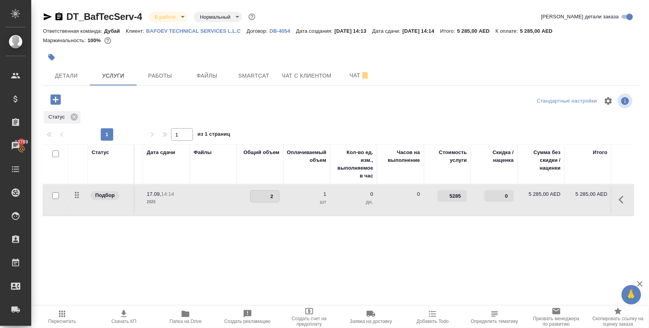
click at [276, 229] on div "Статус Услуга для клиента (RU) Вид работ Направление перевода Дата сдачи Файлы …" at bounding box center [338, 228] width 591 height 168
click at [103, 101] on span "Сохранить и пересчитать" at bounding box center [111, 98] width 68 height 9
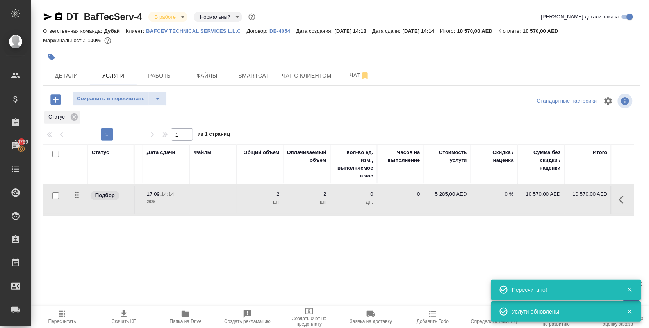
click at [57, 107] on icon "button" at bounding box center [56, 100] width 14 height 14
